Goal: Navigation & Orientation: Find specific page/section

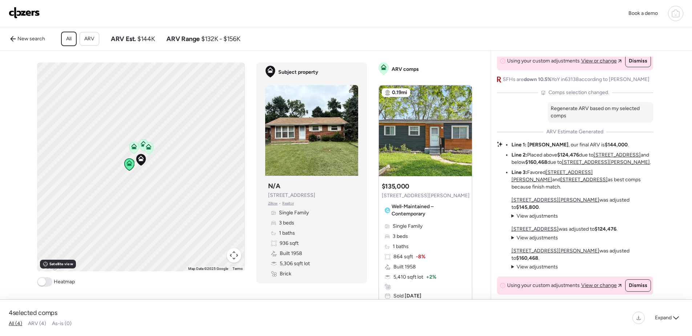
scroll to position [908, 0]
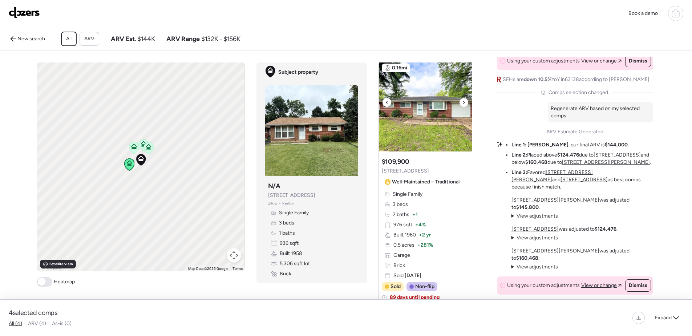
click at [444, 132] on img at bounding box center [425, 106] width 93 height 91
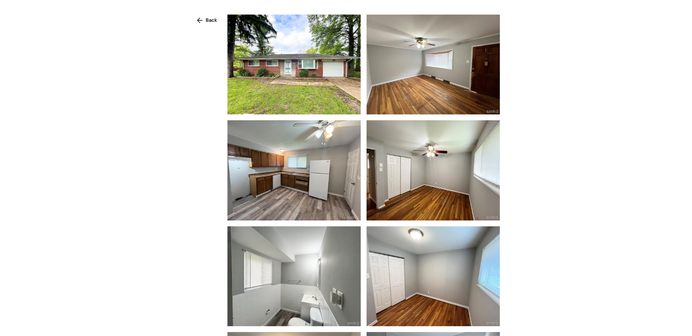
click at [323, 68] on img at bounding box center [293, 65] width 133 height 100
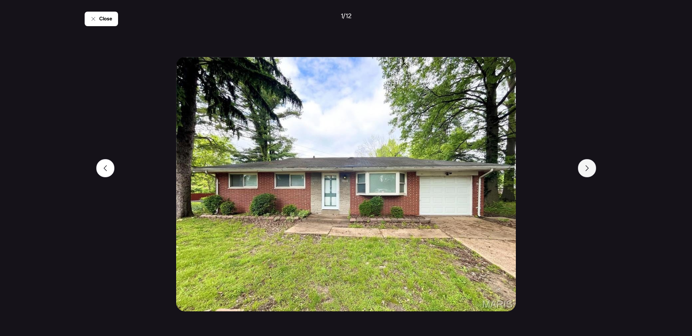
click at [588, 170] on icon at bounding box center [587, 168] width 6 height 6
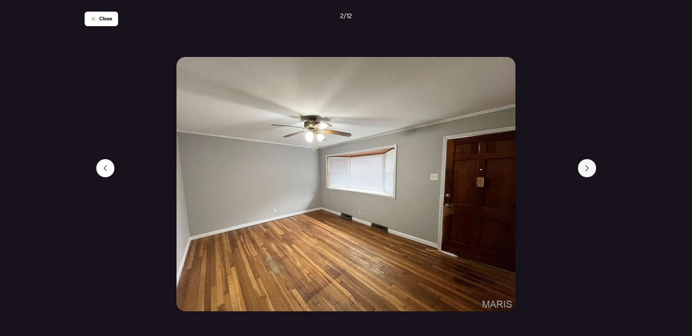
click at [588, 170] on icon at bounding box center [587, 168] width 6 height 6
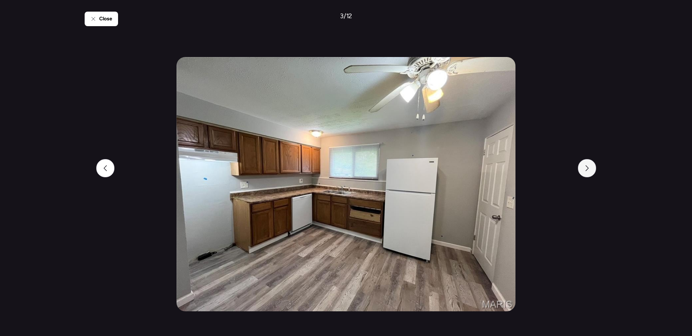
click at [588, 170] on icon at bounding box center [587, 168] width 6 height 6
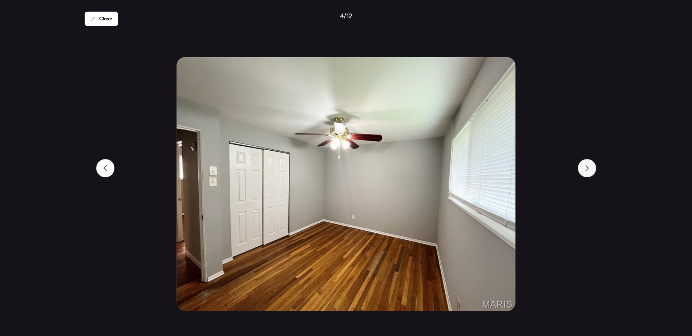
click at [588, 170] on icon at bounding box center [587, 168] width 6 height 6
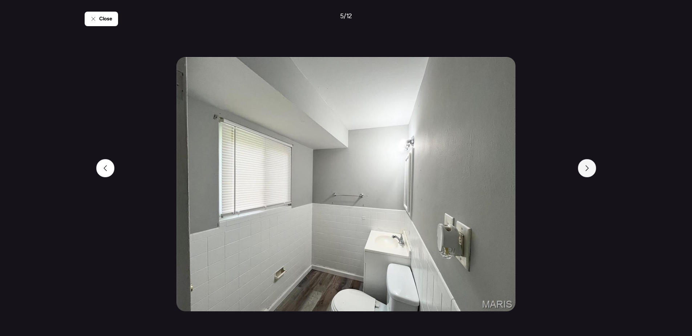
click at [588, 170] on icon at bounding box center [587, 168] width 6 height 6
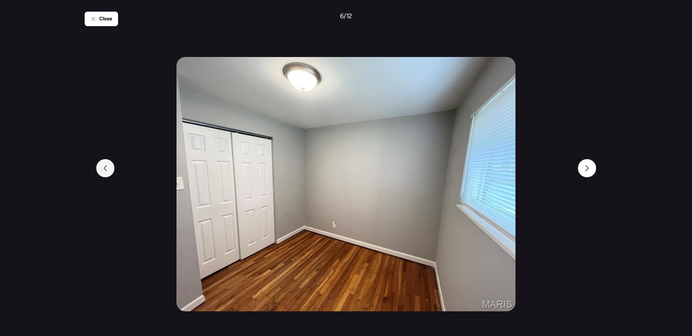
click at [109, 170] on div at bounding box center [105, 168] width 18 height 18
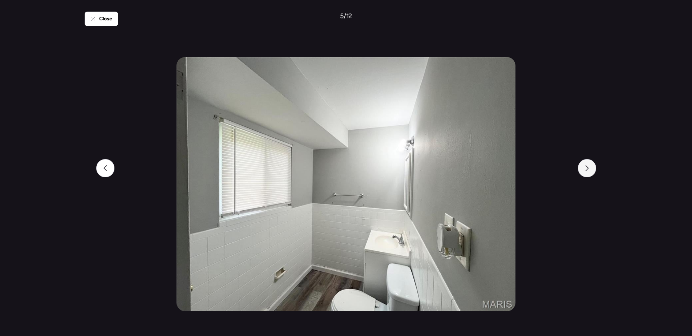
click at [588, 174] on div at bounding box center [587, 168] width 18 height 18
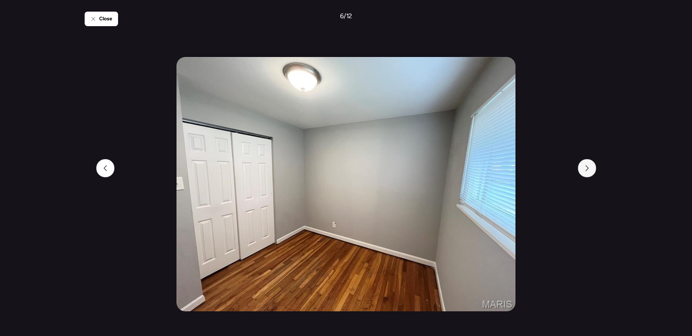
click at [588, 174] on div at bounding box center [587, 168] width 18 height 18
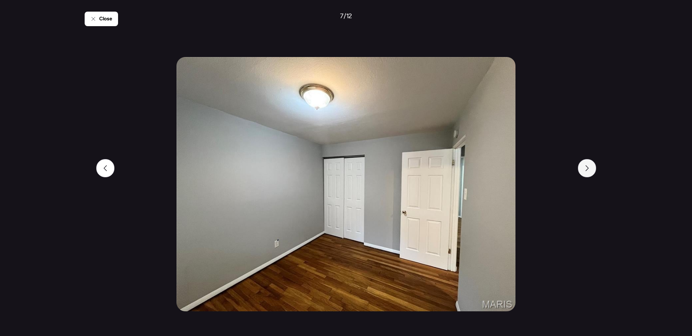
click at [588, 174] on div at bounding box center [587, 168] width 18 height 18
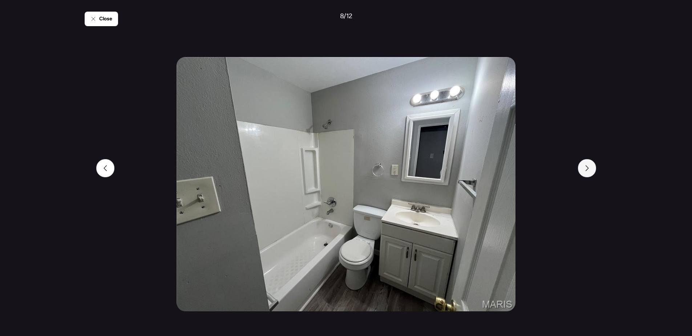
click at [588, 174] on div at bounding box center [587, 168] width 18 height 18
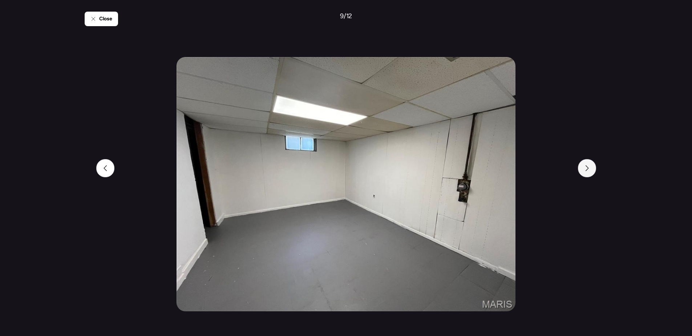
click at [588, 174] on div at bounding box center [587, 168] width 18 height 18
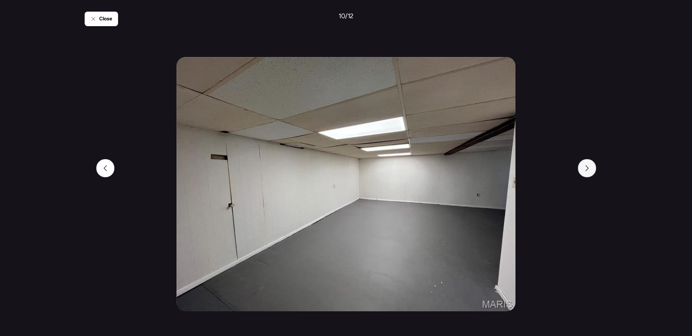
click at [588, 174] on div at bounding box center [587, 168] width 18 height 18
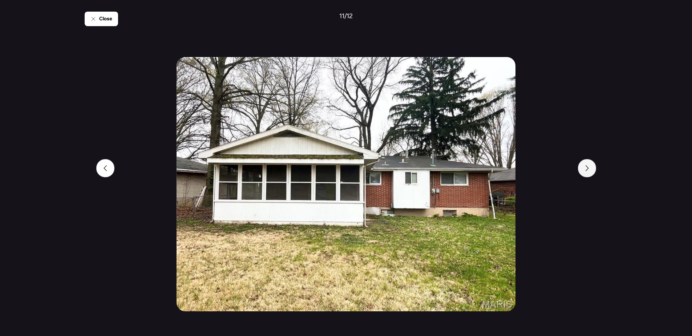
click at [588, 174] on div at bounding box center [587, 168] width 18 height 18
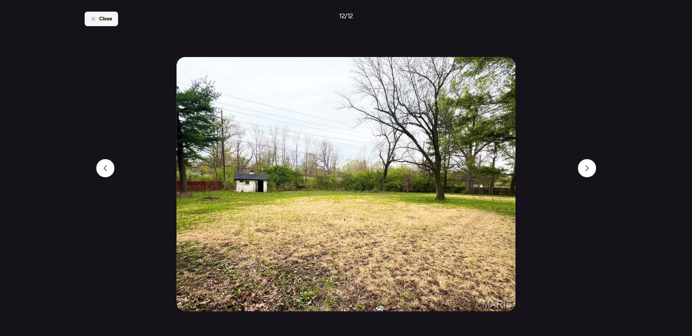
click at [108, 16] on span "Close" at bounding box center [105, 18] width 13 height 7
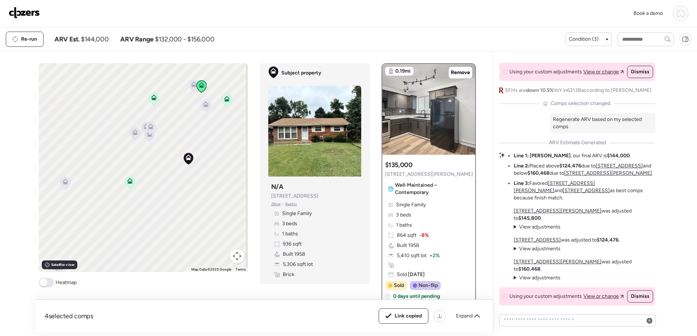
scroll to position [908, 0]
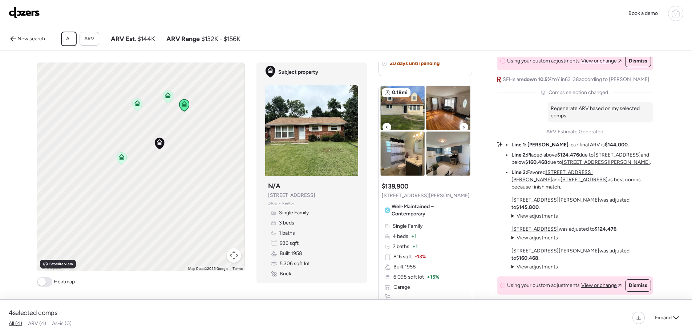
click at [403, 119] on img at bounding box center [425, 130] width 93 height 91
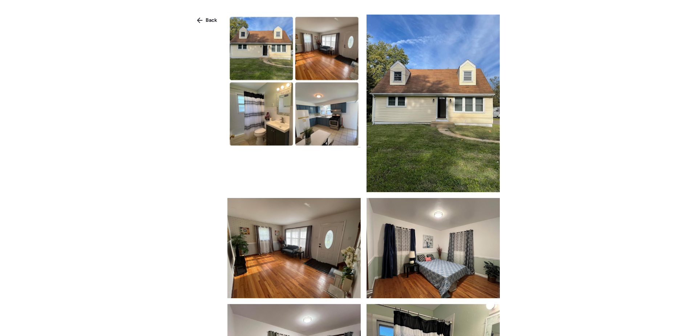
click at [403, 119] on img at bounding box center [432, 104] width 133 height 178
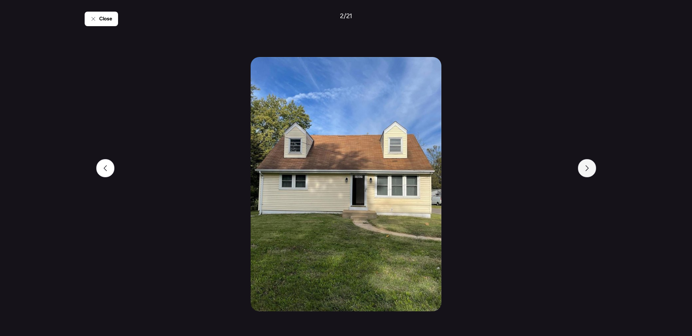
click at [591, 170] on div at bounding box center [587, 168] width 18 height 18
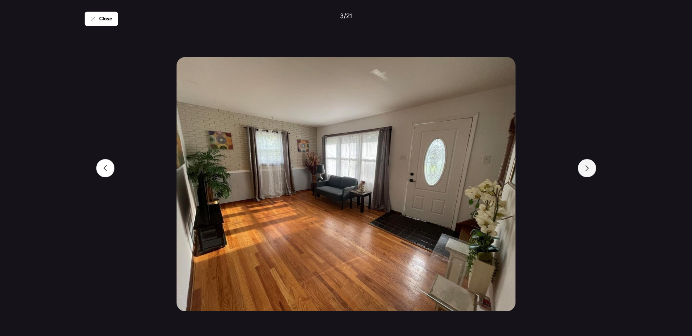
click at [591, 170] on div at bounding box center [587, 168] width 18 height 18
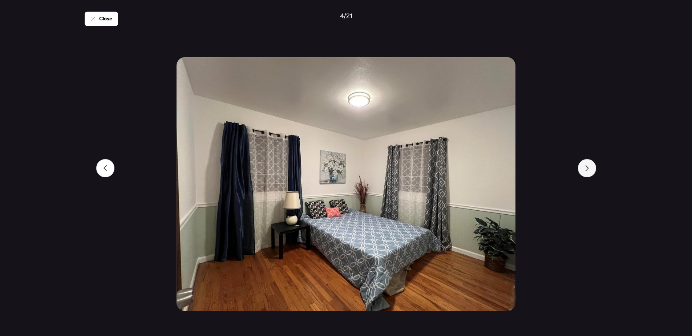
click at [591, 170] on div at bounding box center [587, 168] width 18 height 18
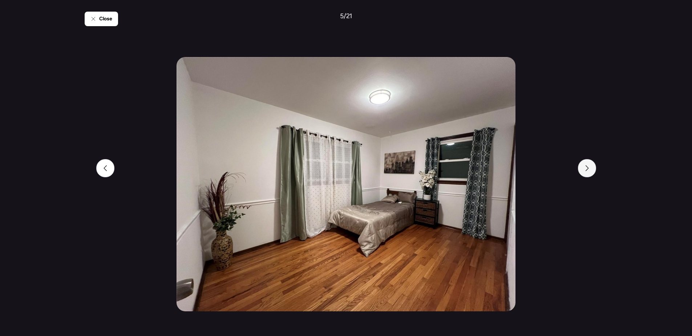
click at [591, 170] on div at bounding box center [587, 168] width 18 height 18
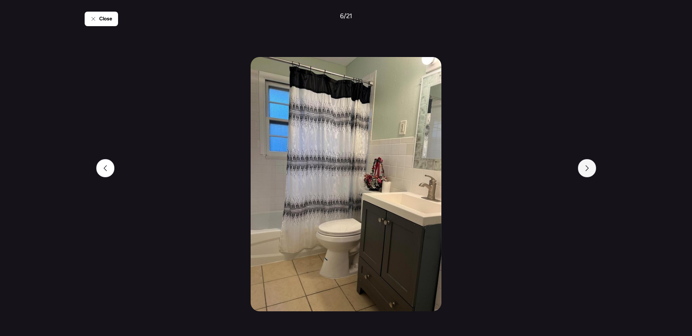
click at [591, 170] on div at bounding box center [587, 168] width 18 height 18
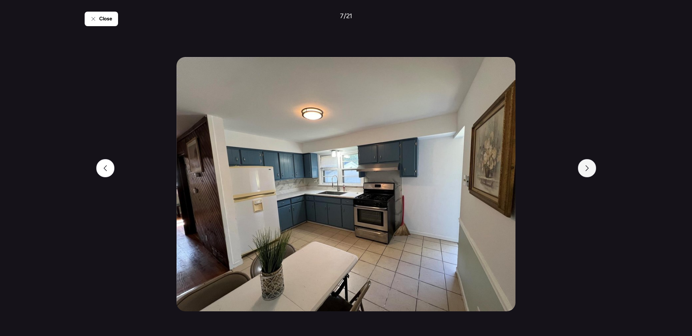
click at [591, 170] on div at bounding box center [587, 168] width 18 height 18
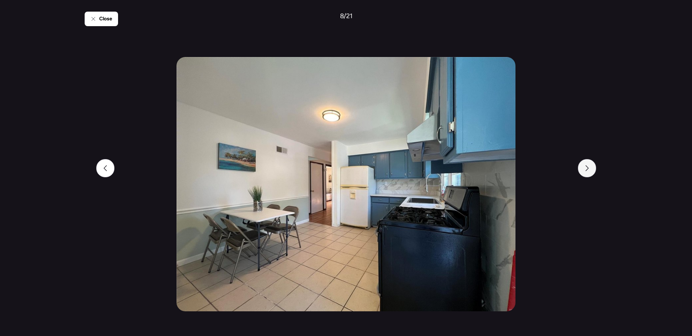
click at [591, 170] on div at bounding box center [587, 168] width 18 height 18
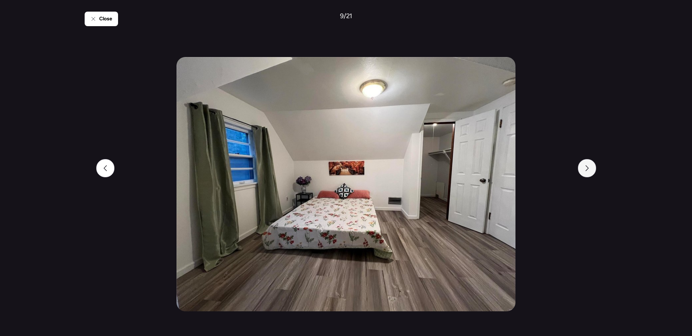
click at [591, 170] on div at bounding box center [587, 168] width 18 height 18
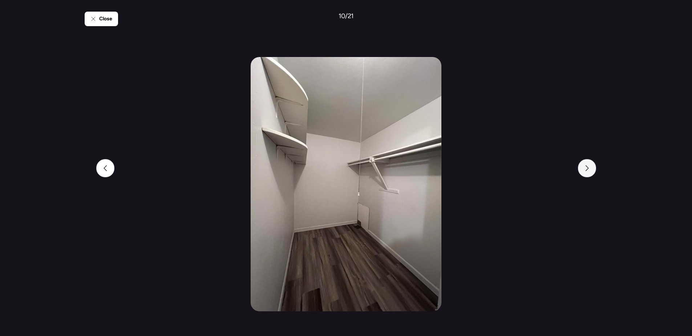
click at [591, 170] on div at bounding box center [587, 168] width 18 height 18
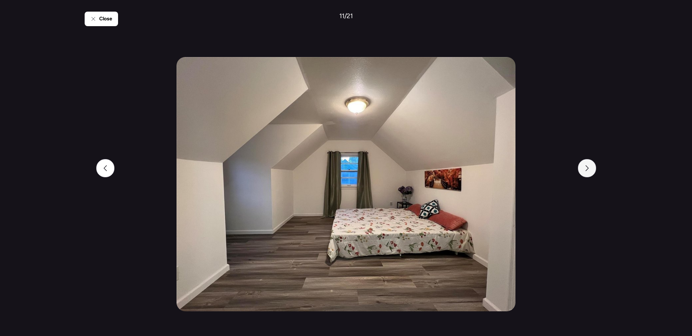
click at [591, 170] on div at bounding box center [587, 168] width 18 height 18
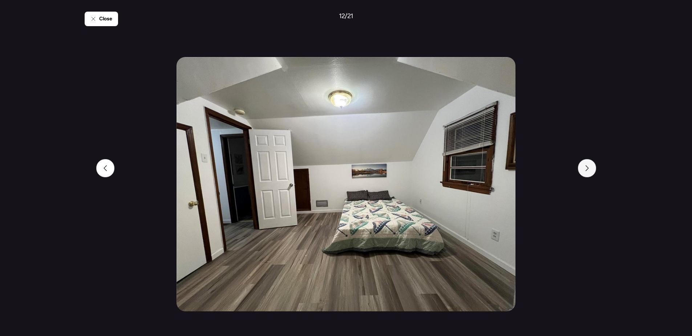
click at [591, 170] on div at bounding box center [587, 168] width 18 height 18
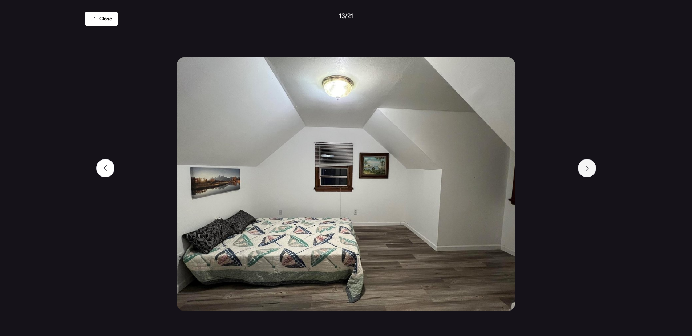
click at [591, 170] on div at bounding box center [587, 168] width 18 height 18
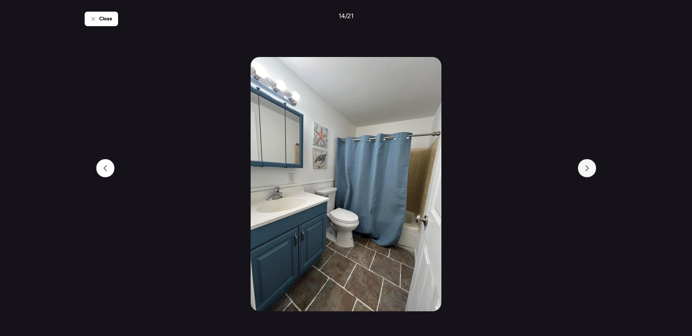
click at [591, 170] on div at bounding box center [587, 168] width 18 height 18
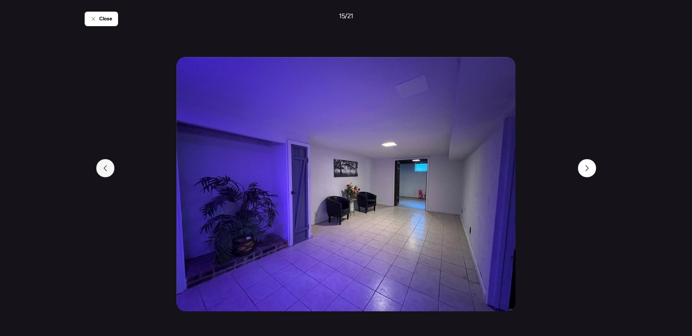
click at [97, 166] on div at bounding box center [105, 168] width 18 height 18
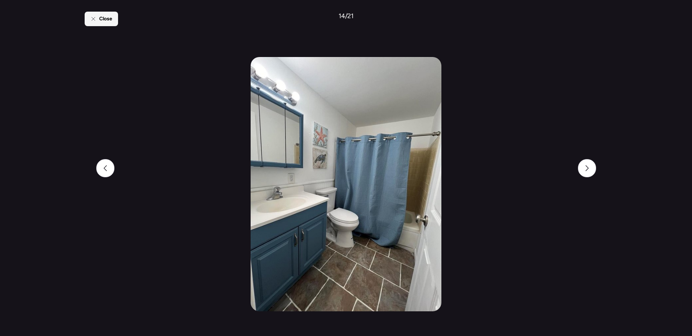
click at [111, 20] on span "Close" at bounding box center [105, 18] width 13 height 7
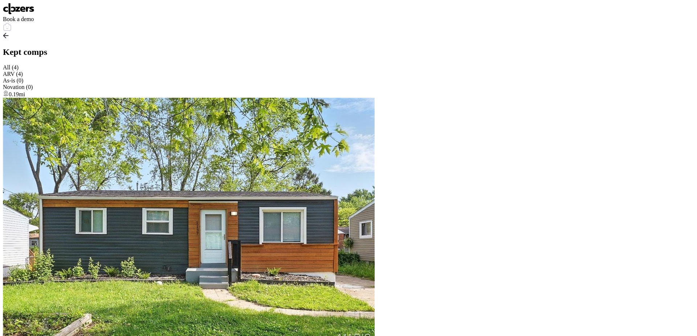
scroll to position [908, 0]
